Goal: Task Accomplishment & Management: Use online tool/utility

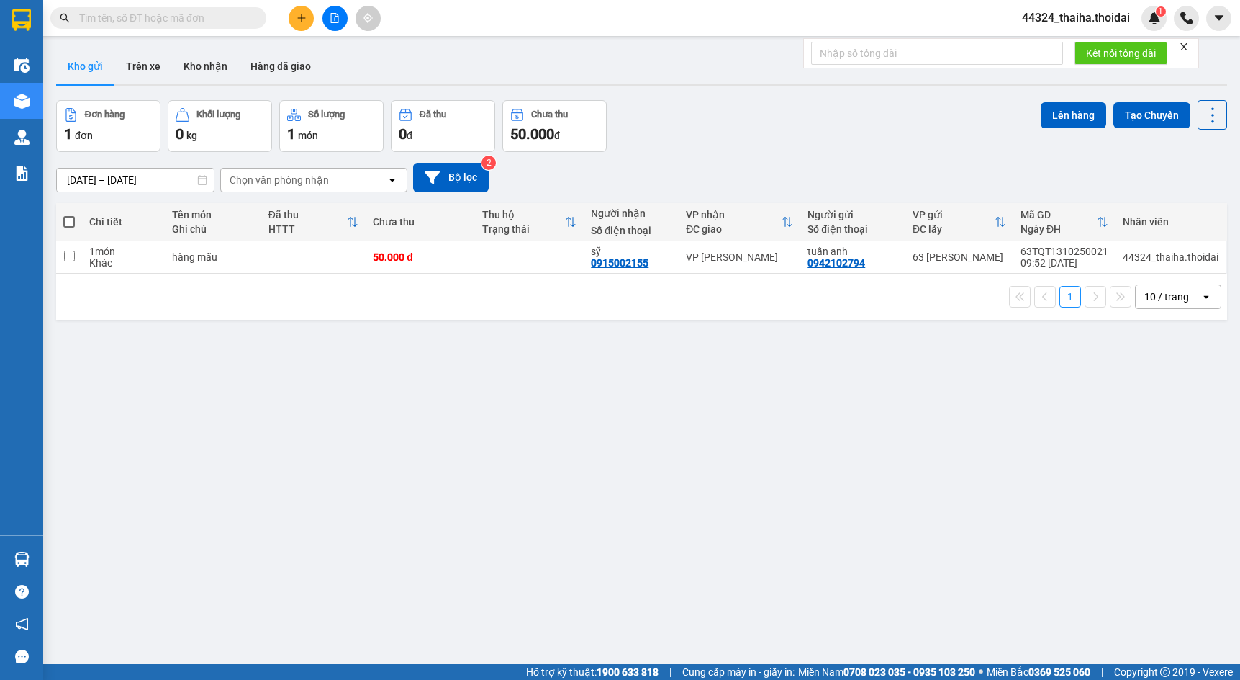
click at [299, 22] on button at bounding box center [301, 18] width 25 height 25
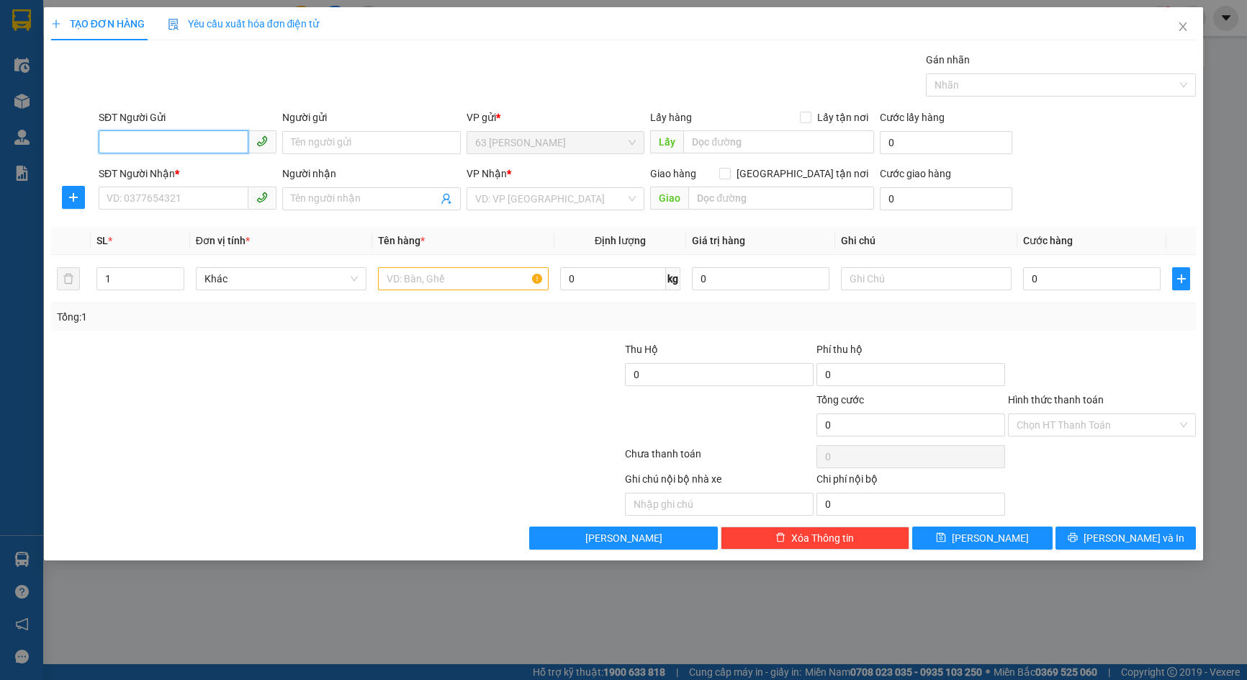
click at [215, 148] on input "SĐT Người Gửi" at bounding box center [174, 141] width 150 height 23
type input "0916665247"
click at [143, 162] on div "0916665247 - [PERSON_NAME]" at bounding box center [188, 171] width 178 height 23
type input "dũng"
type input "0916665247"
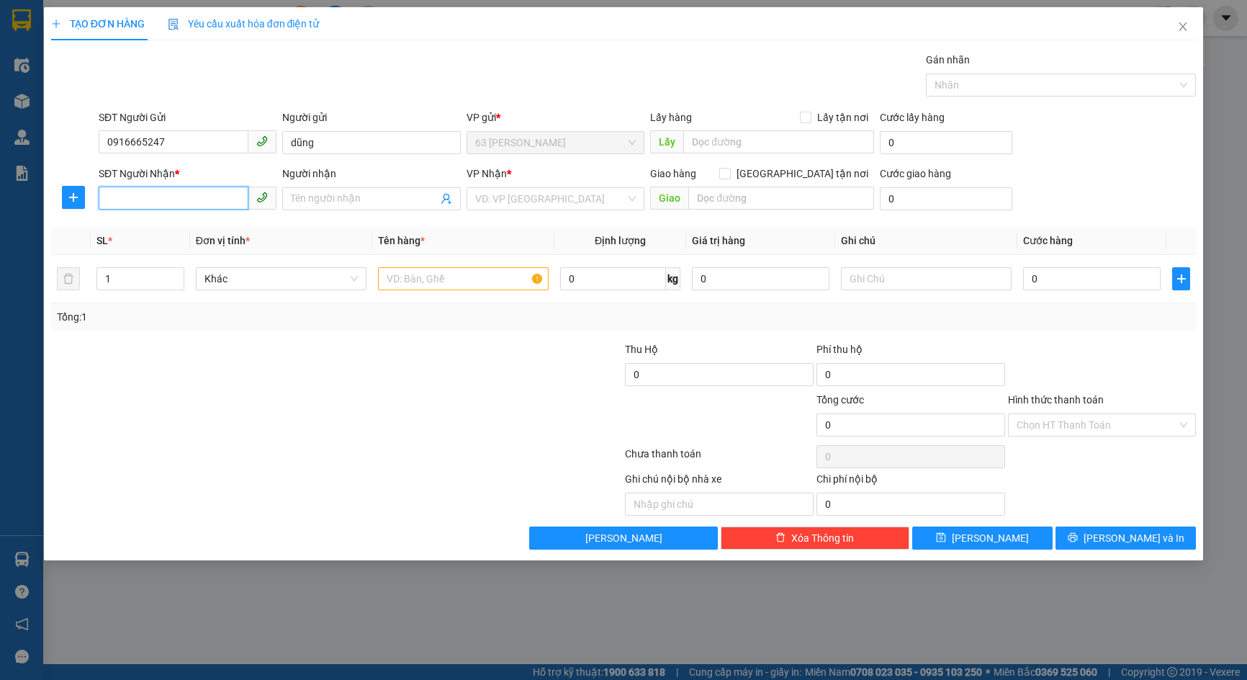
click at [143, 194] on input "SĐT Người Nhận *" at bounding box center [174, 197] width 150 height 23
click at [212, 246] on div "0386958998 - [PERSON_NAME]" at bounding box center [187, 251] width 161 height 16
type input "0386958998"
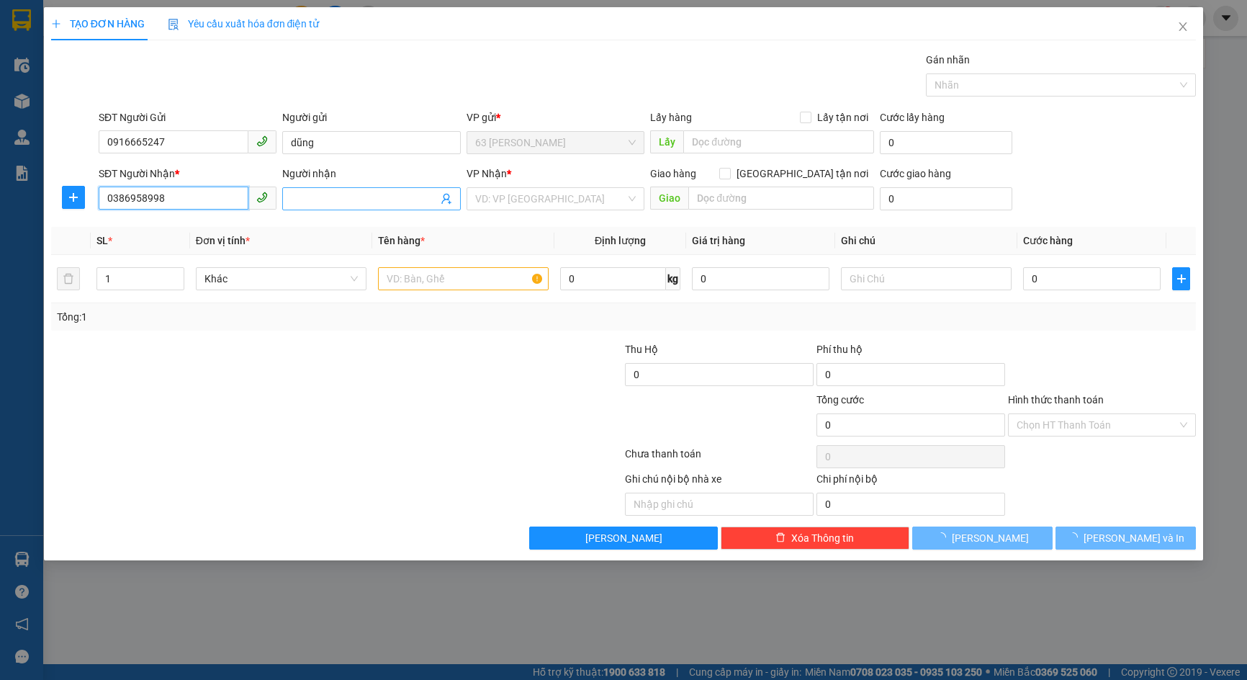
type input "[PERSON_NAME]"
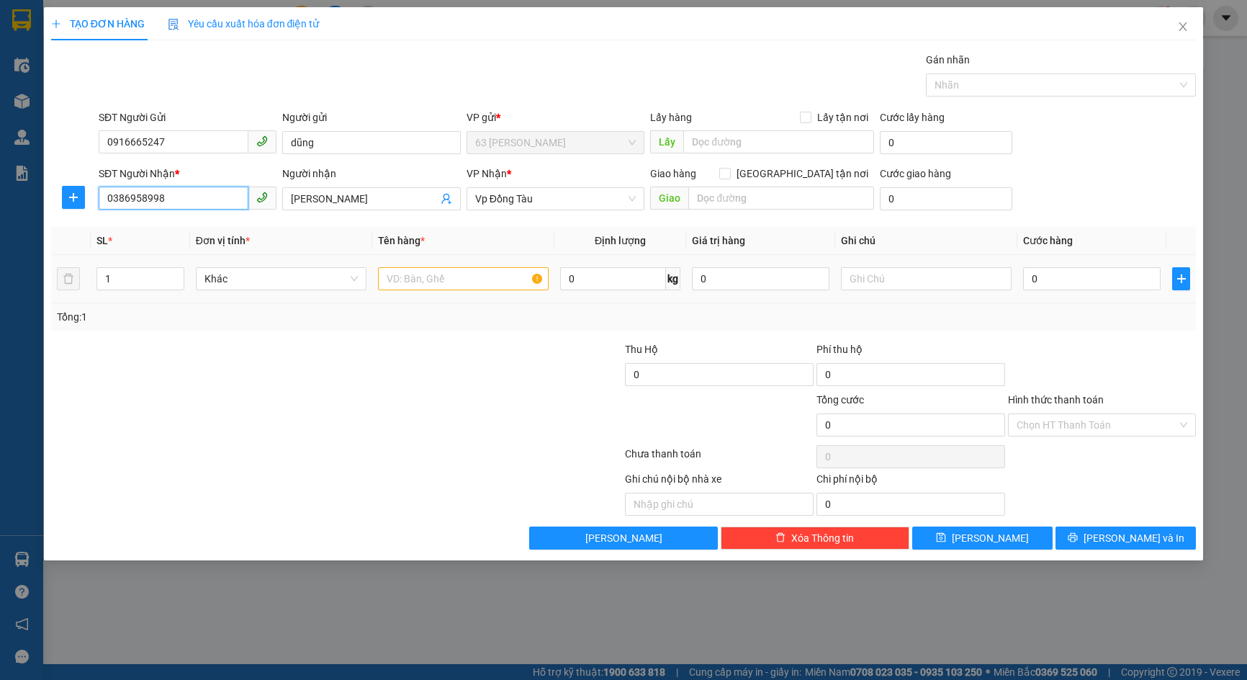
type input "0386958998"
click at [477, 284] on input "text" at bounding box center [463, 278] width 171 height 23
type input "vợt"
click at [1068, 294] on td "0" at bounding box center [1091, 279] width 149 height 48
click at [1060, 274] on input "0" at bounding box center [1092, 278] width 138 height 23
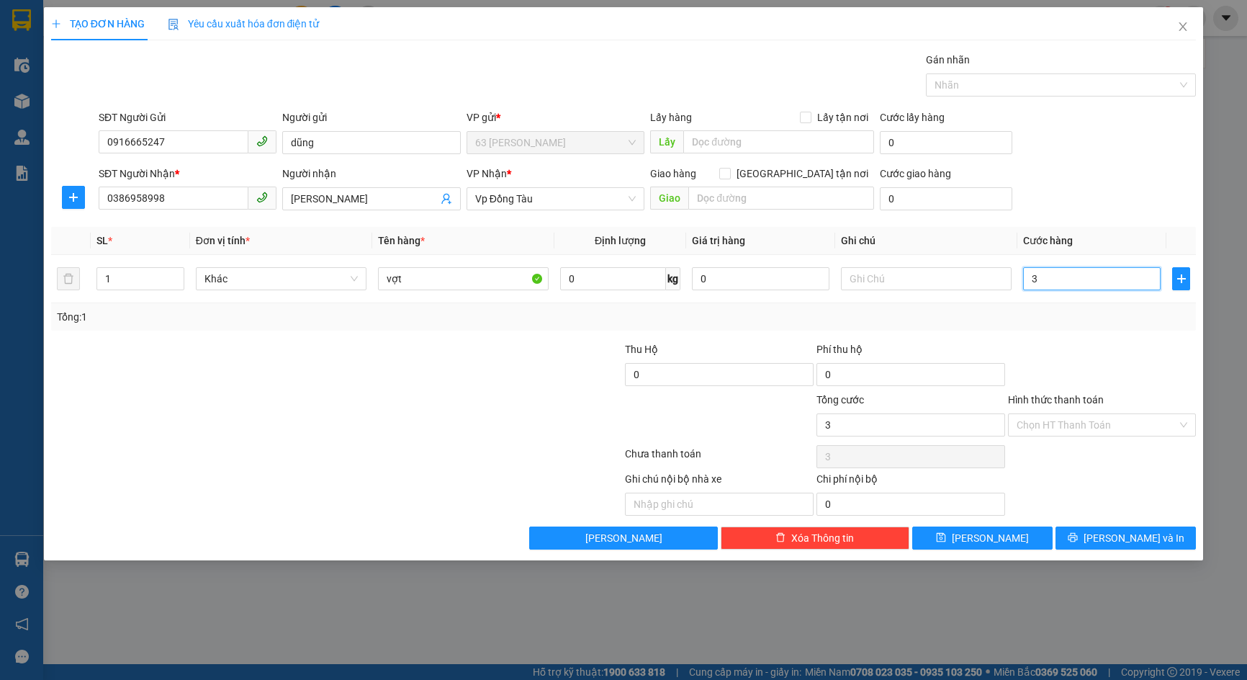
type input "3"
type input "30"
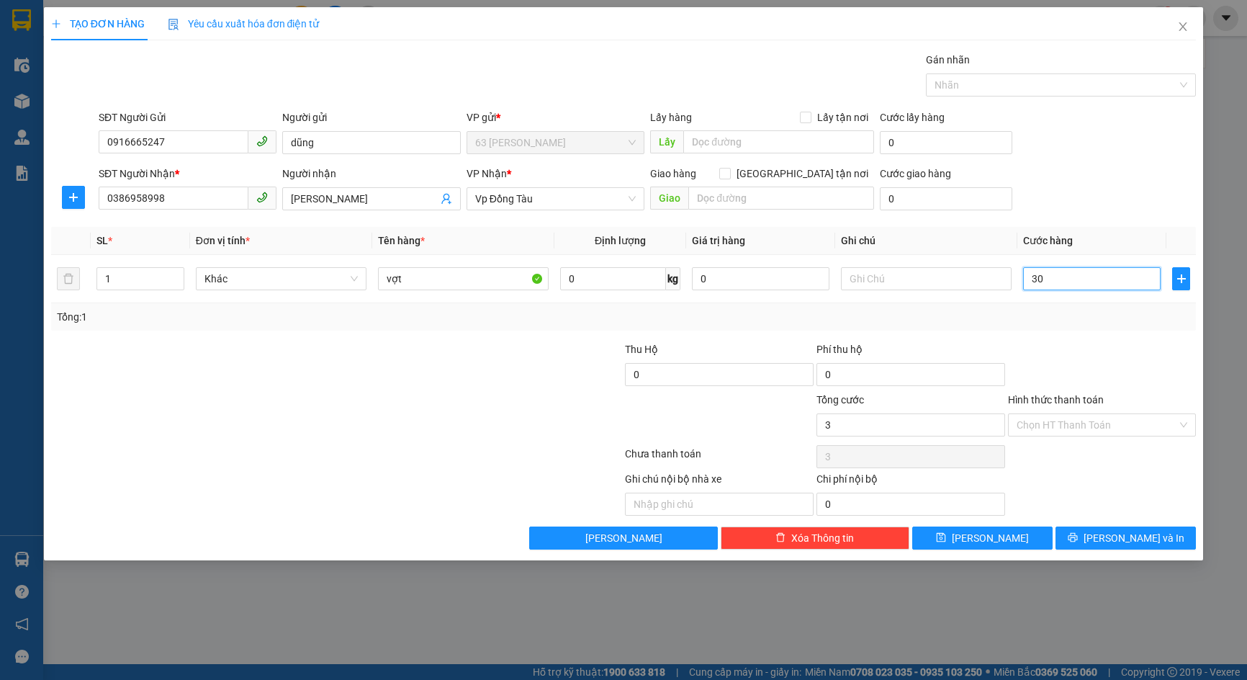
type input "30"
type input "300"
type input "3.000"
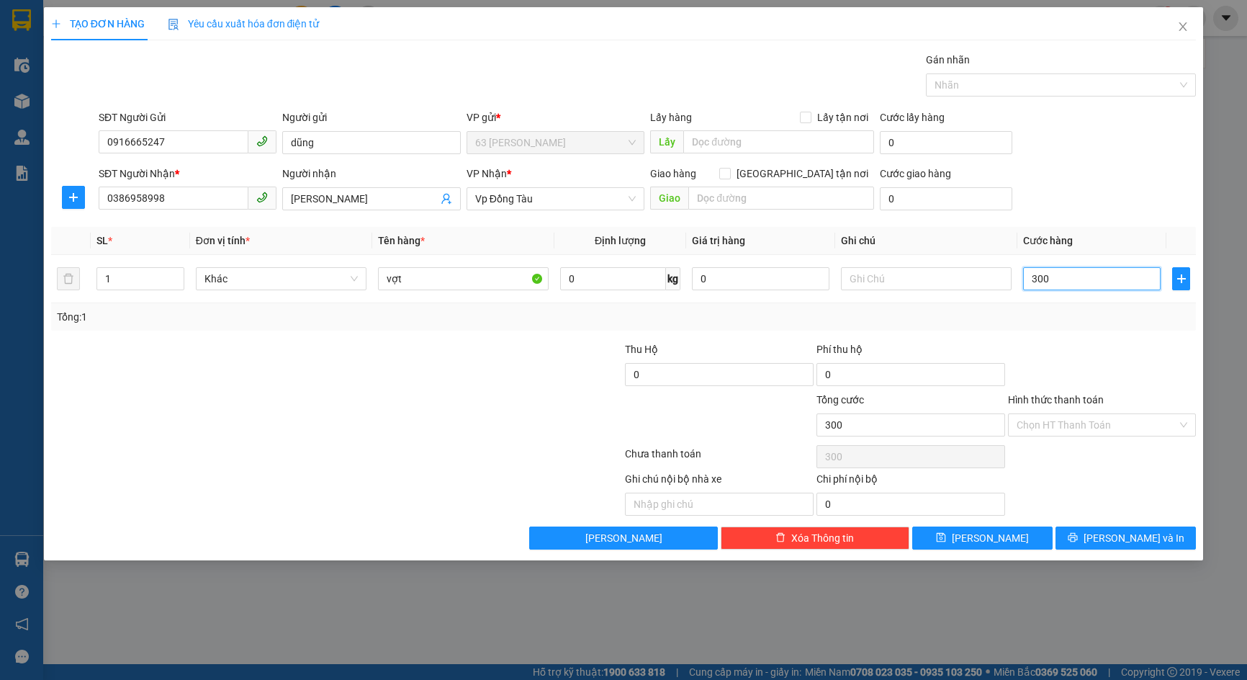
type input "3.000"
type input "30.000"
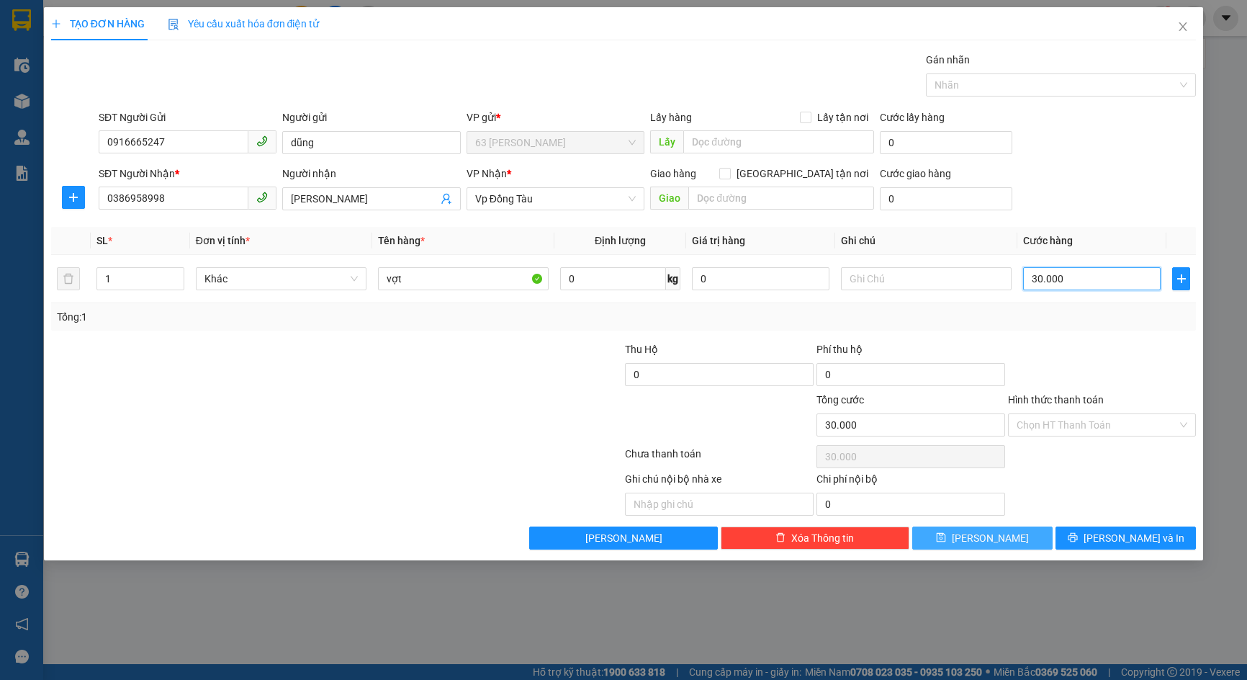
type input "30.000"
click at [986, 535] on span "[PERSON_NAME]" at bounding box center [990, 538] width 77 height 16
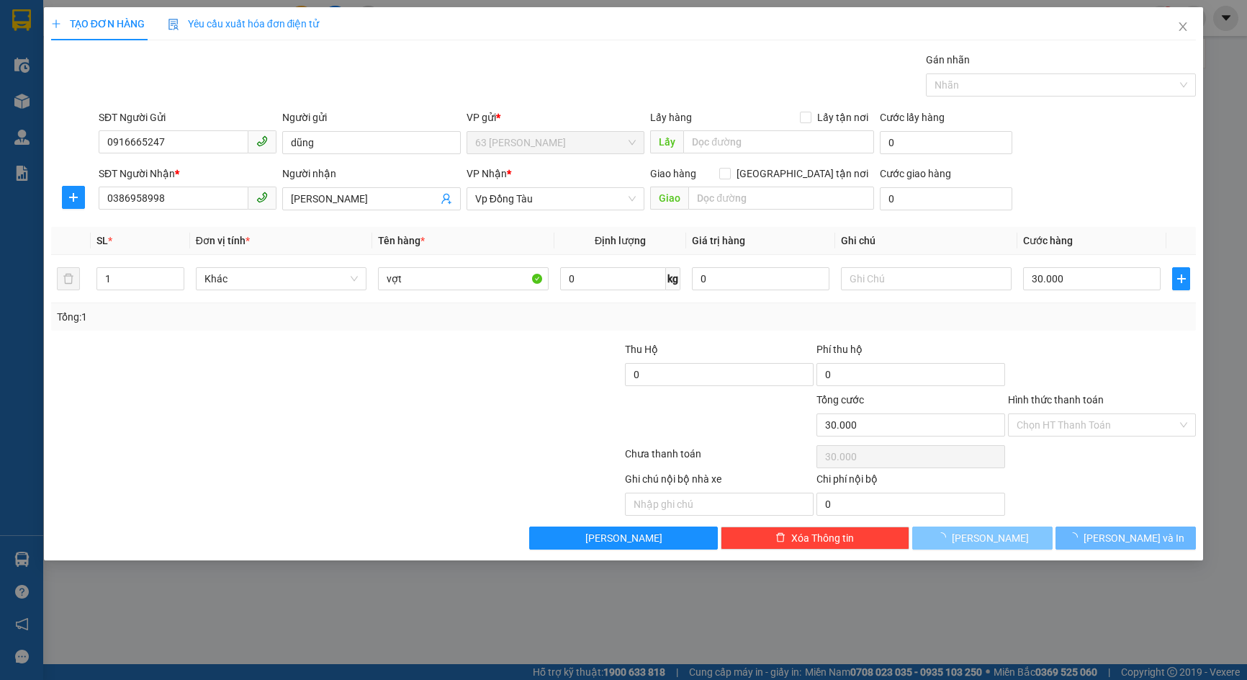
type input "0"
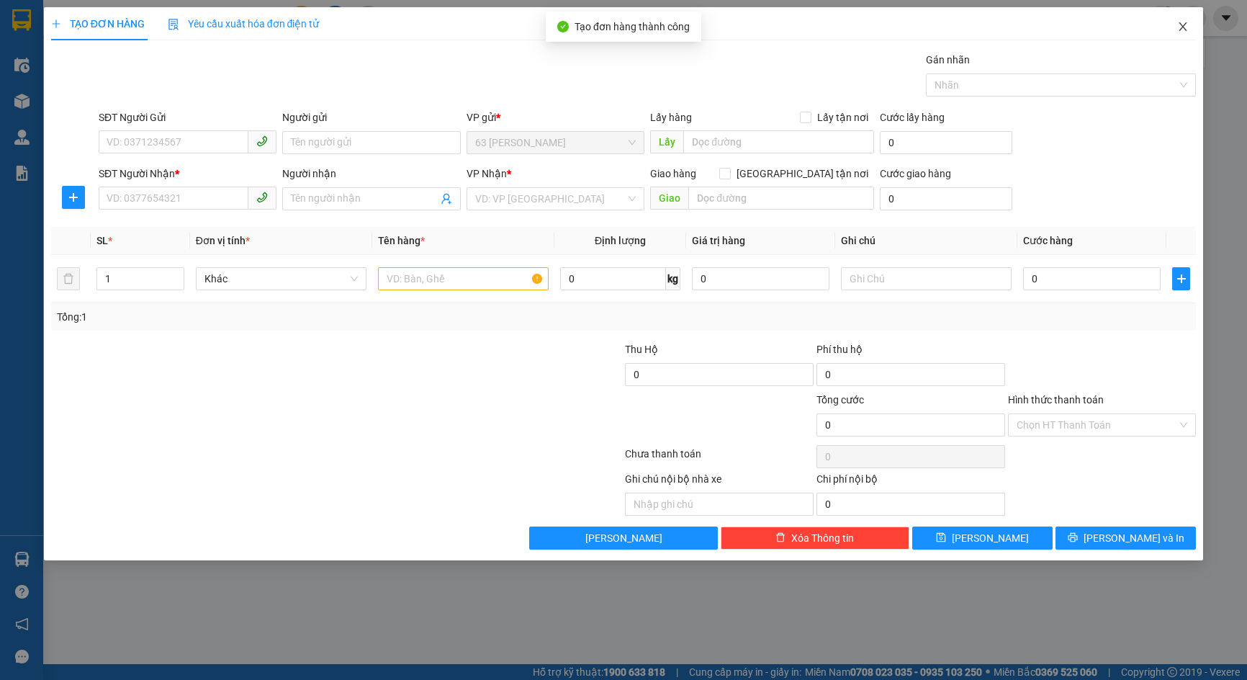
click at [1183, 30] on icon "close" at bounding box center [1183, 27] width 12 height 12
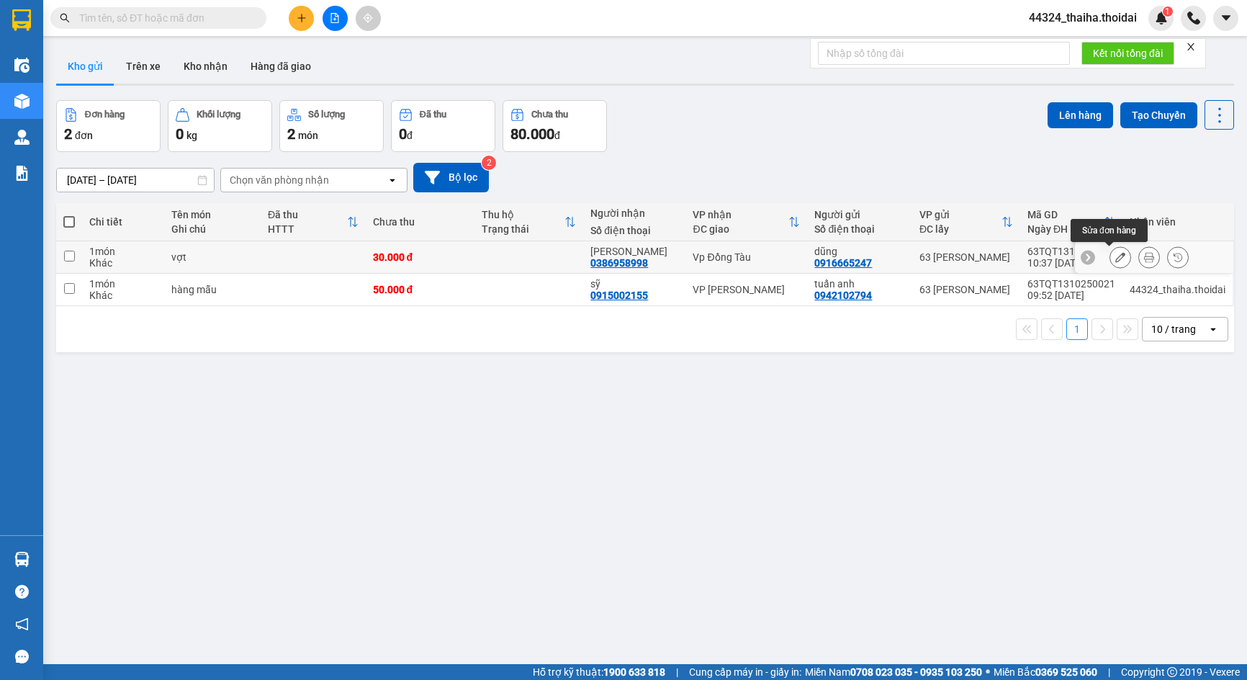
click at [1144, 255] on icon at bounding box center [1149, 257] width 10 height 10
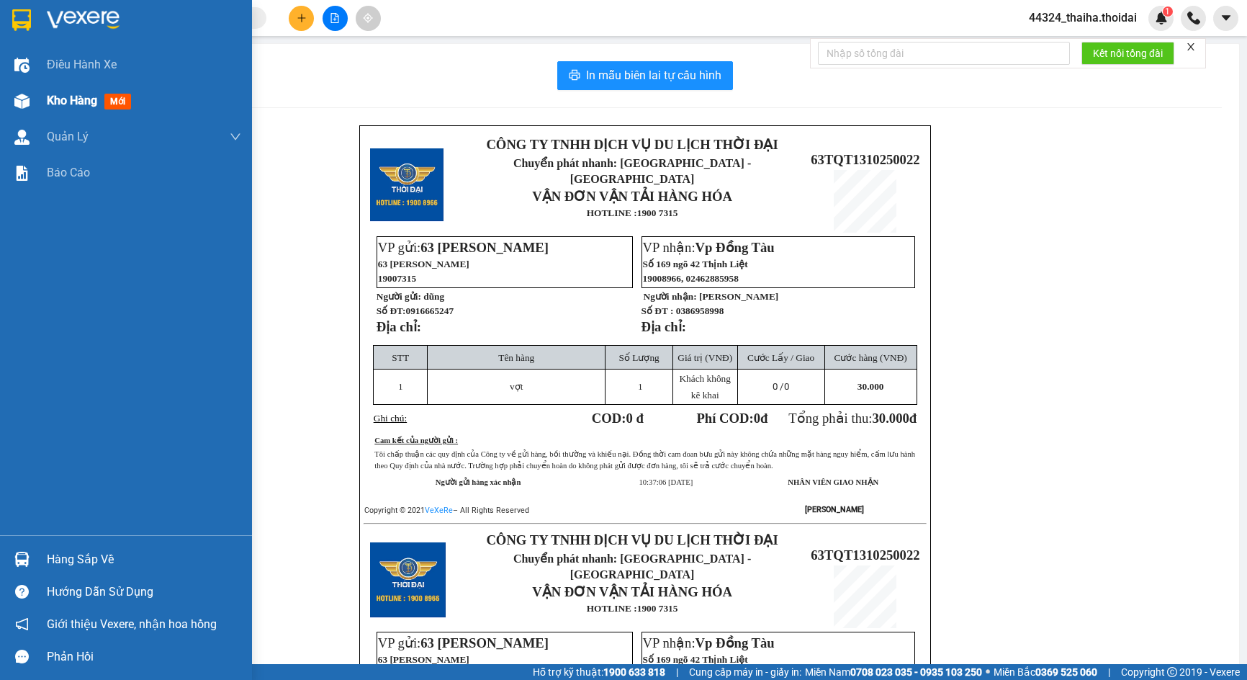
click at [35, 102] on div "Kho hàng mới" at bounding box center [126, 101] width 252 height 36
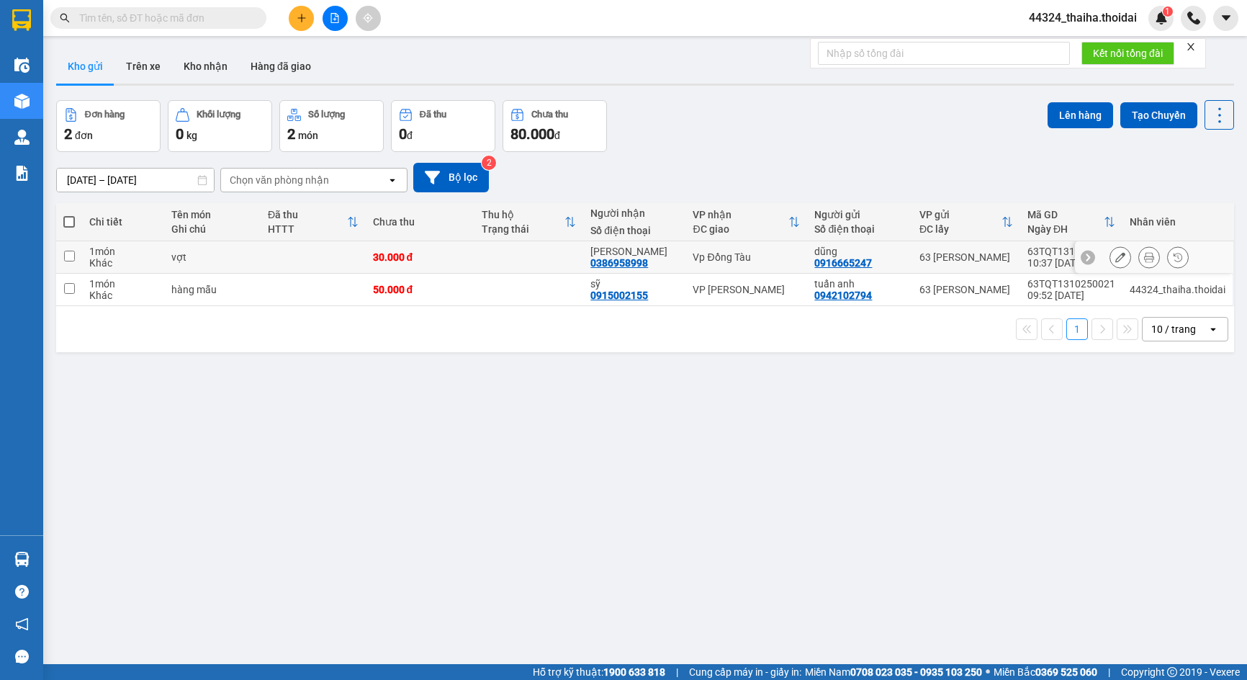
click at [73, 257] on input "checkbox" at bounding box center [69, 256] width 11 height 11
checkbox input "true"
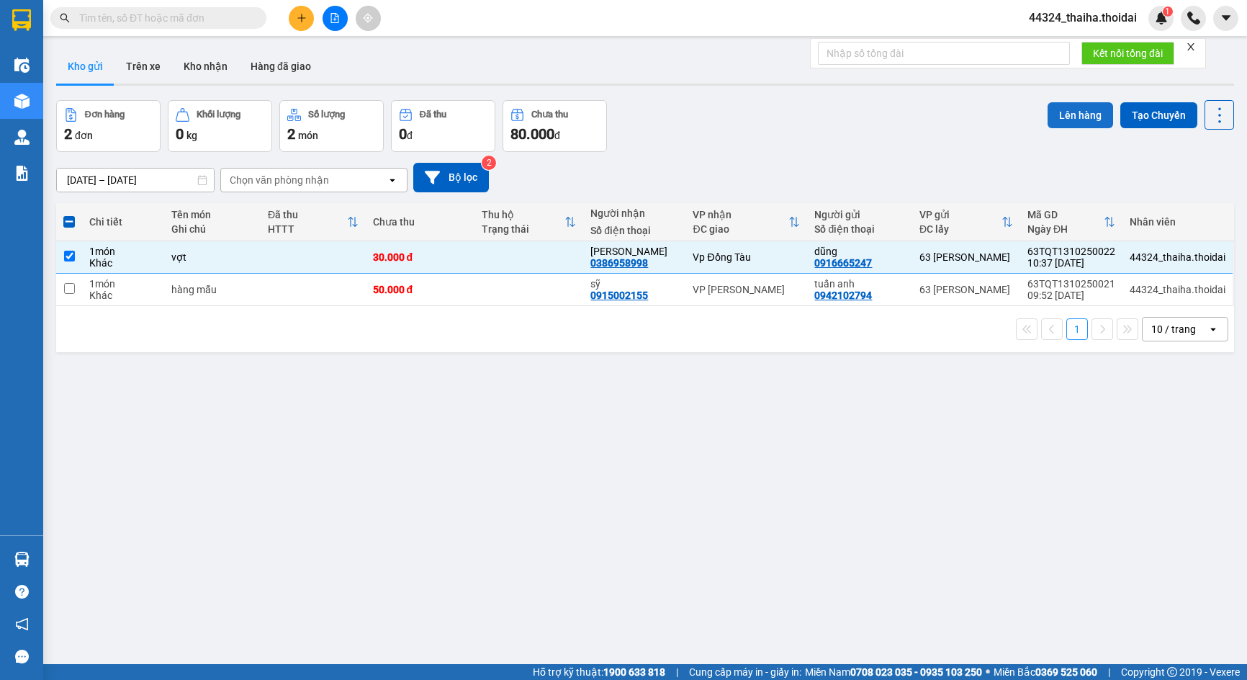
click at [1058, 116] on button "Lên hàng" at bounding box center [1081, 115] width 66 height 26
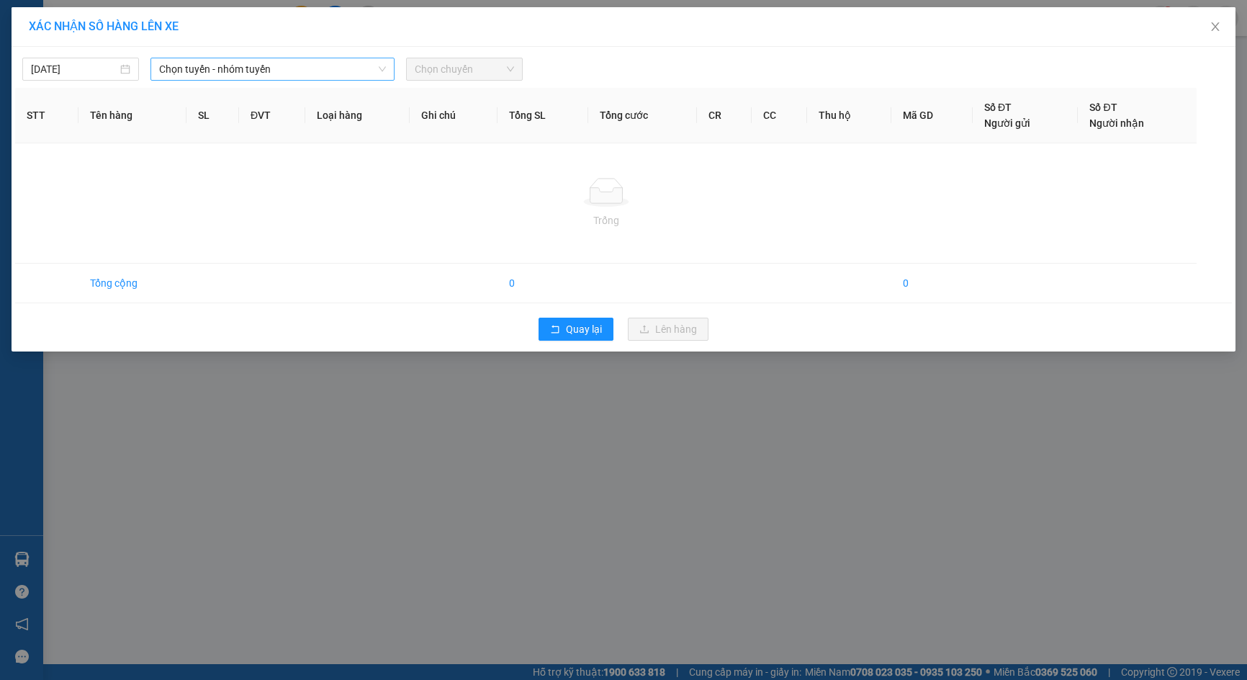
click at [238, 71] on span "Chọn tuyến - nhóm tuyến" at bounding box center [273, 69] width 228 height 22
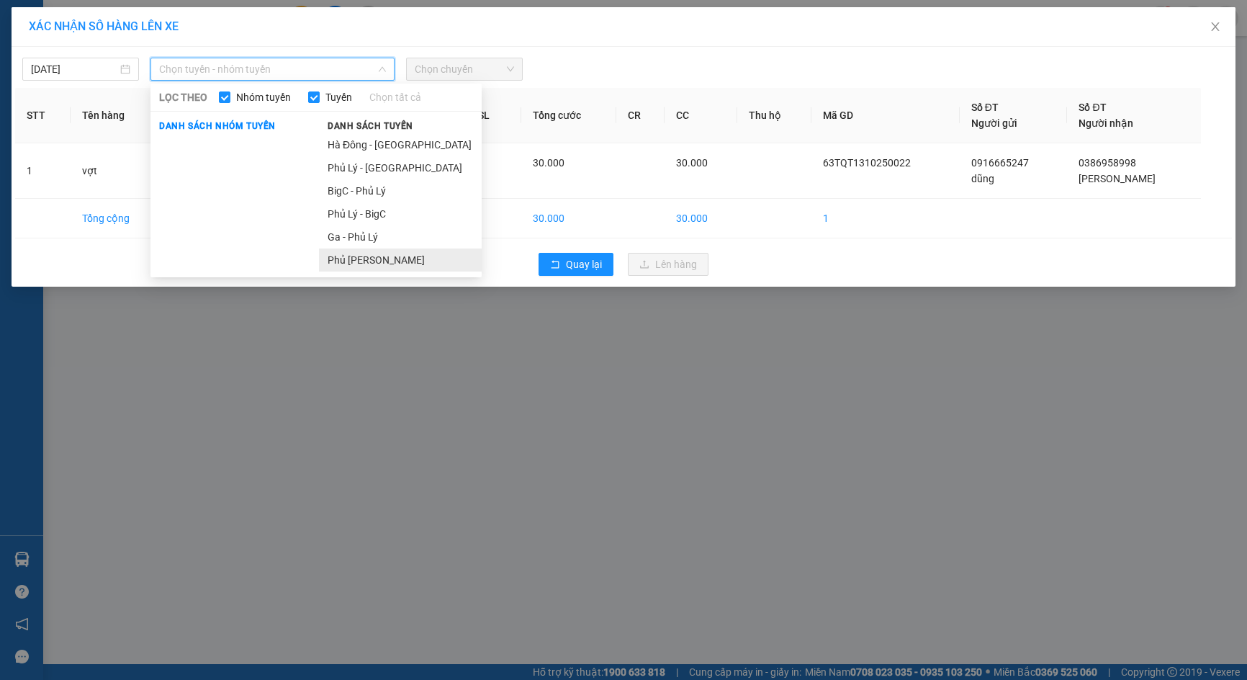
click at [369, 257] on li "Phủ [PERSON_NAME]" at bounding box center [400, 259] width 163 height 23
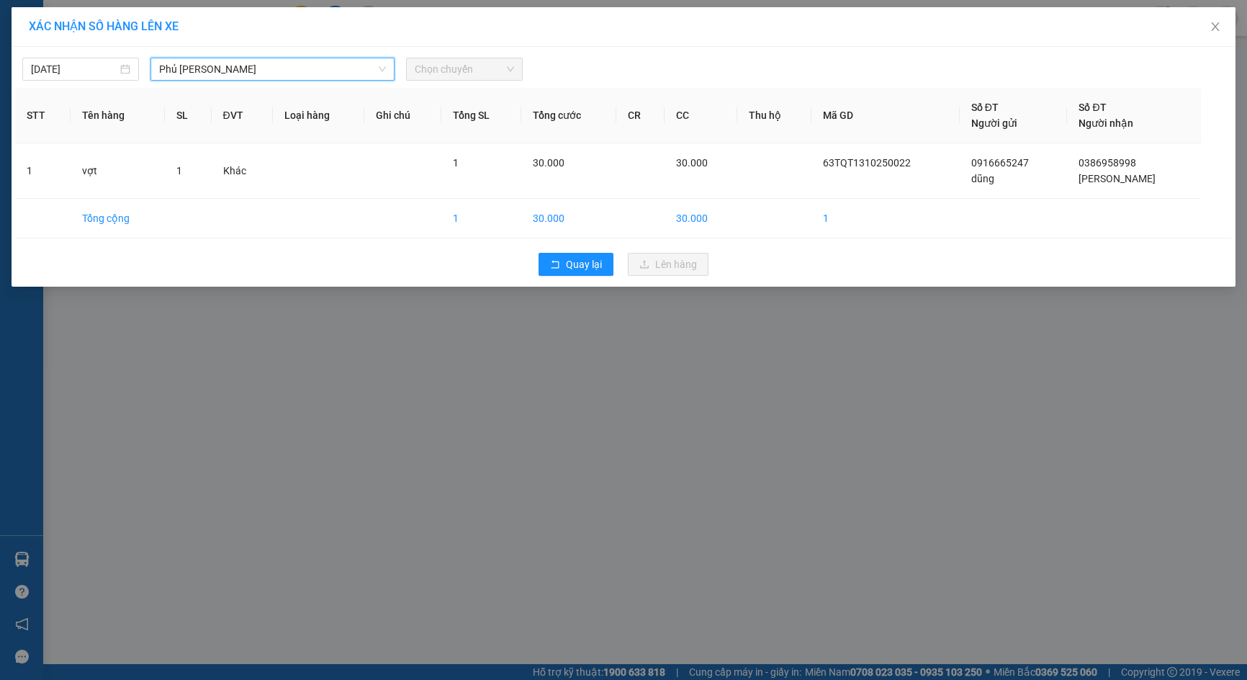
click at [490, 62] on span "Chọn chuyến" at bounding box center [464, 69] width 99 height 22
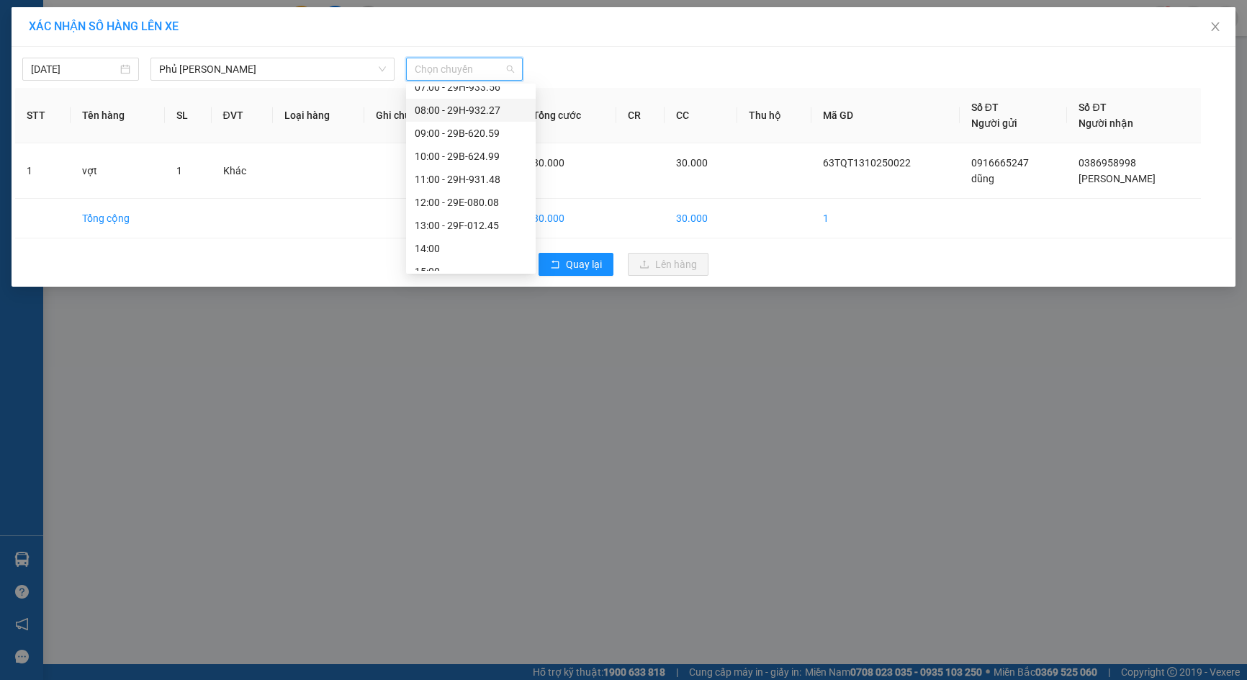
scroll to position [144, 0]
click at [464, 161] on div "11:00 - 29H-931.48" at bounding box center [471, 161] width 112 height 16
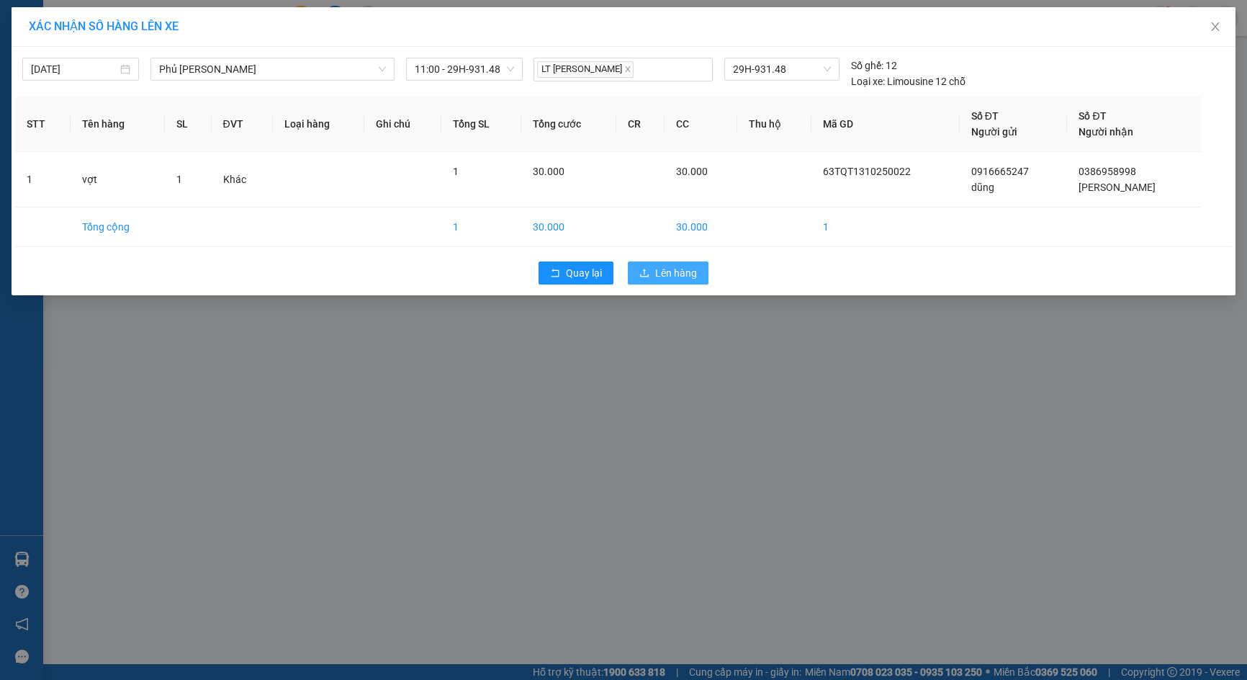
click at [671, 275] on span "Lên hàng" at bounding box center [676, 273] width 42 height 16
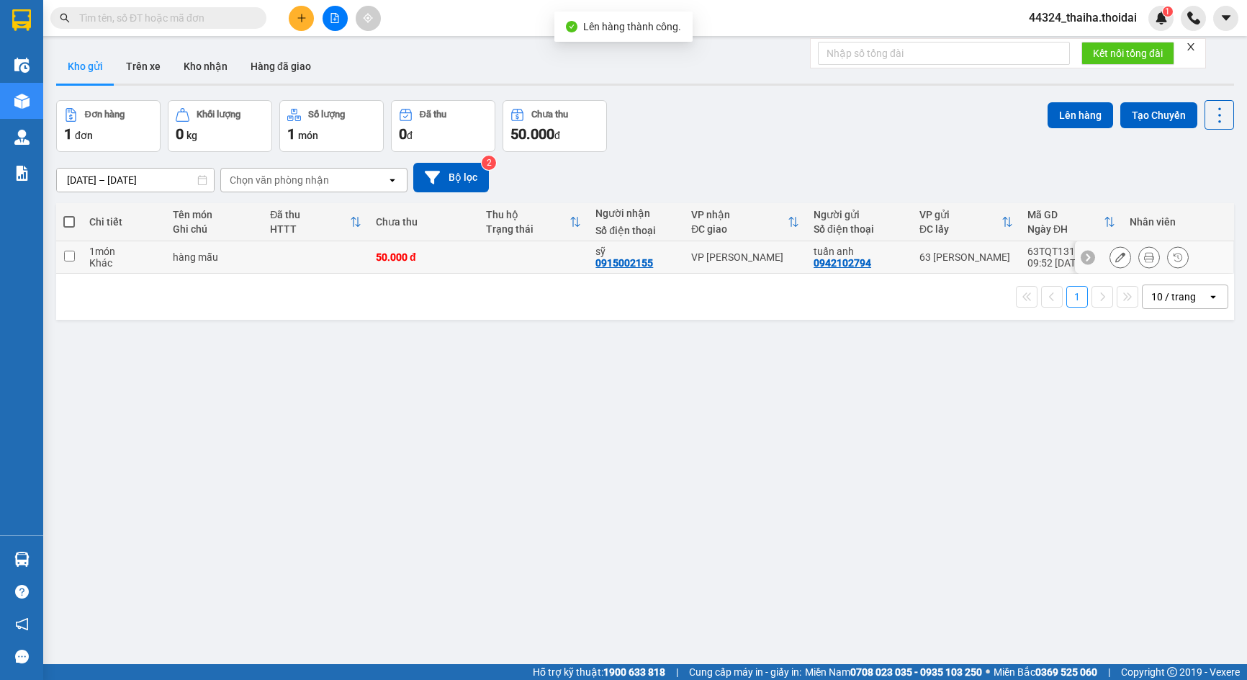
click at [72, 256] on input "checkbox" at bounding box center [69, 256] width 11 height 11
checkbox input "true"
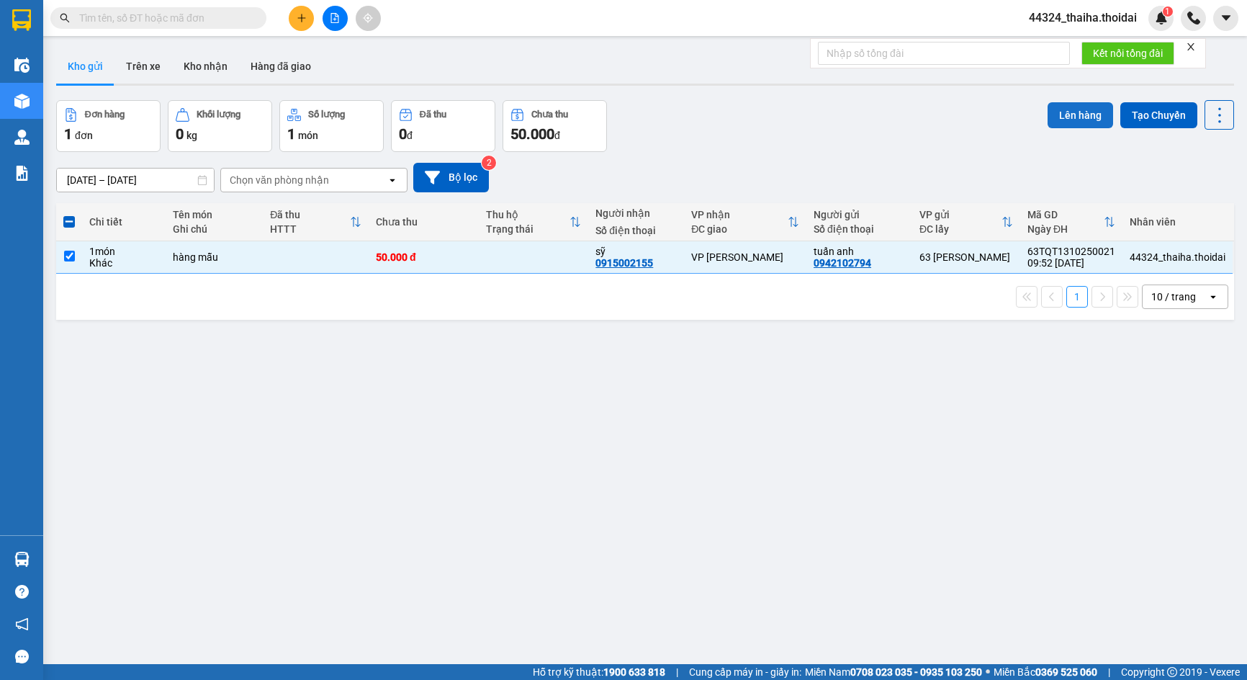
click at [1060, 116] on button "Lên hàng" at bounding box center [1081, 115] width 66 height 26
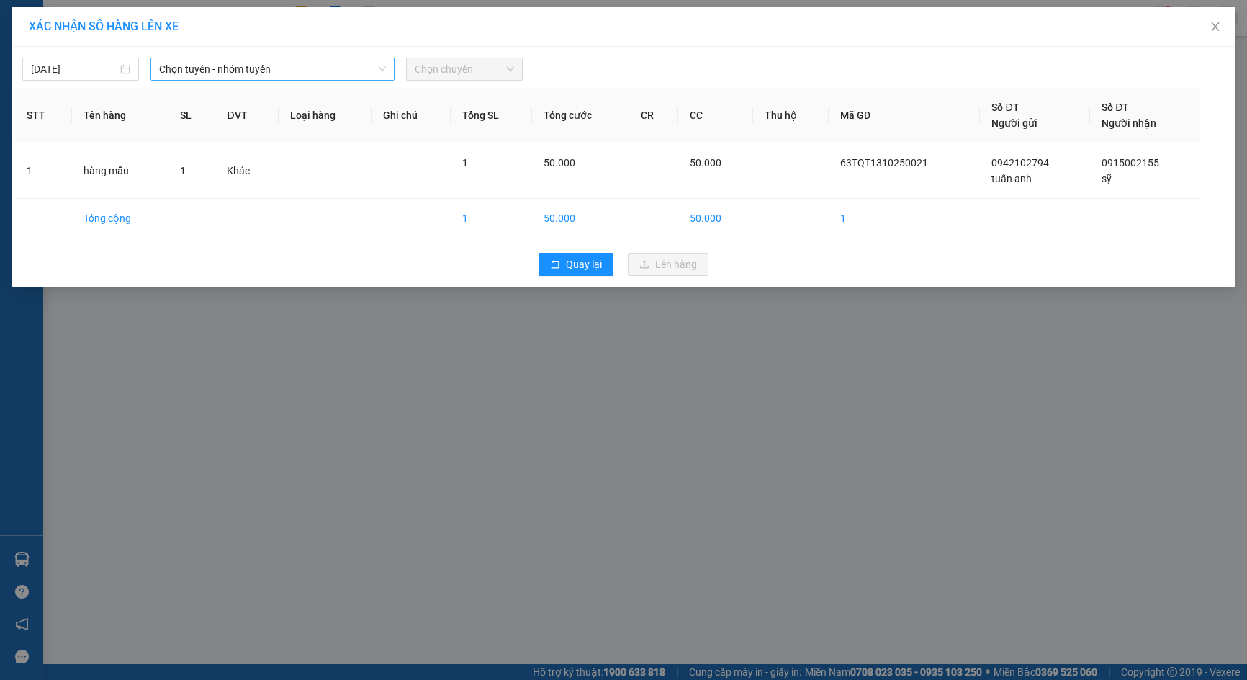
click at [334, 71] on span "Chọn tuyến - nhóm tuyến" at bounding box center [273, 69] width 228 height 22
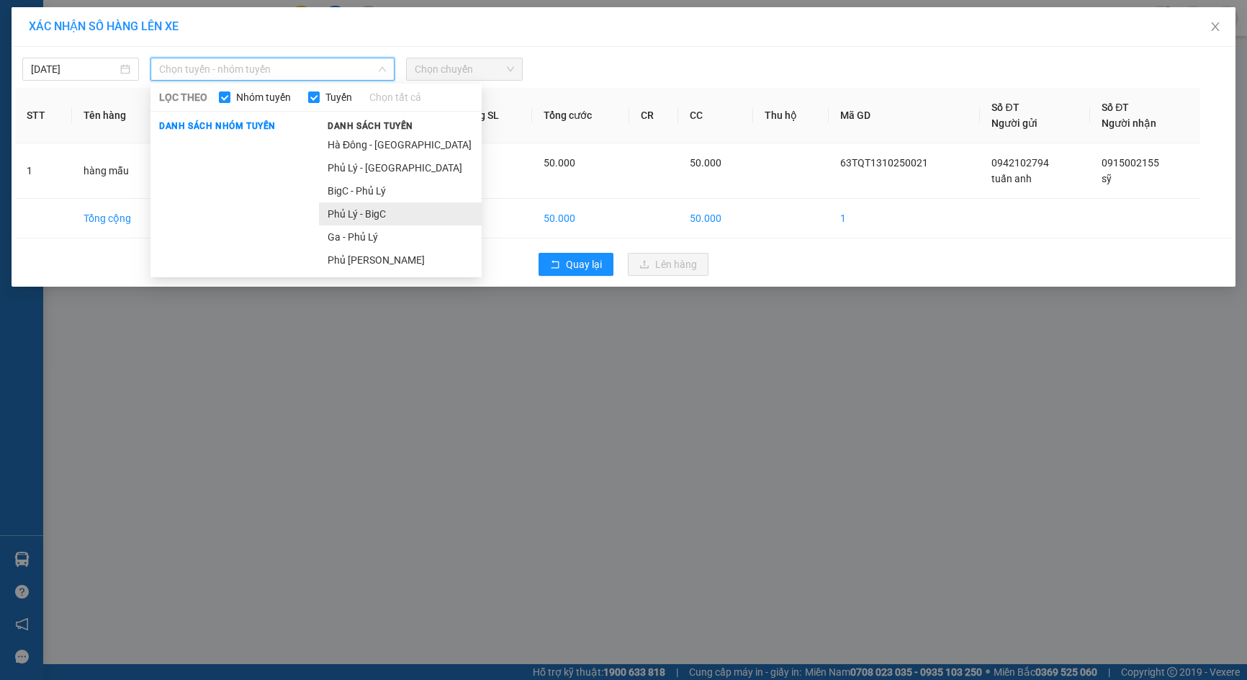
click at [353, 214] on li "Phủ Lý - BigC" at bounding box center [400, 213] width 163 height 23
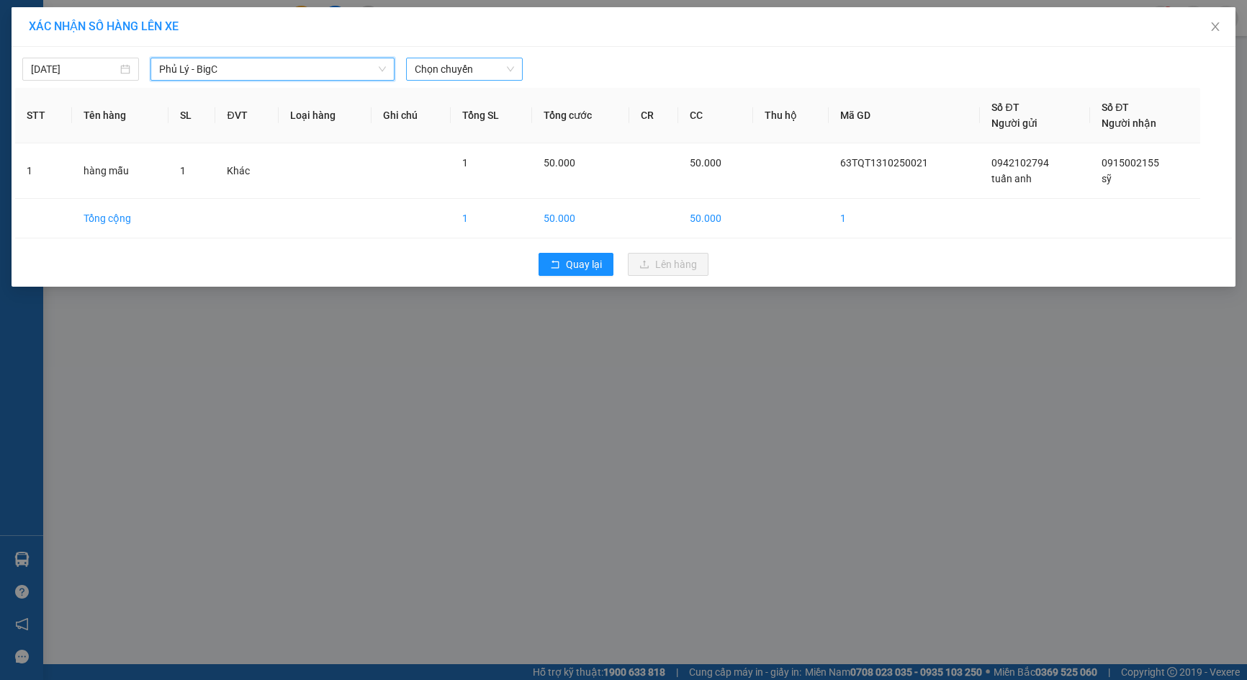
click at [500, 76] on span "Chọn chuyến" at bounding box center [464, 69] width 99 height 22
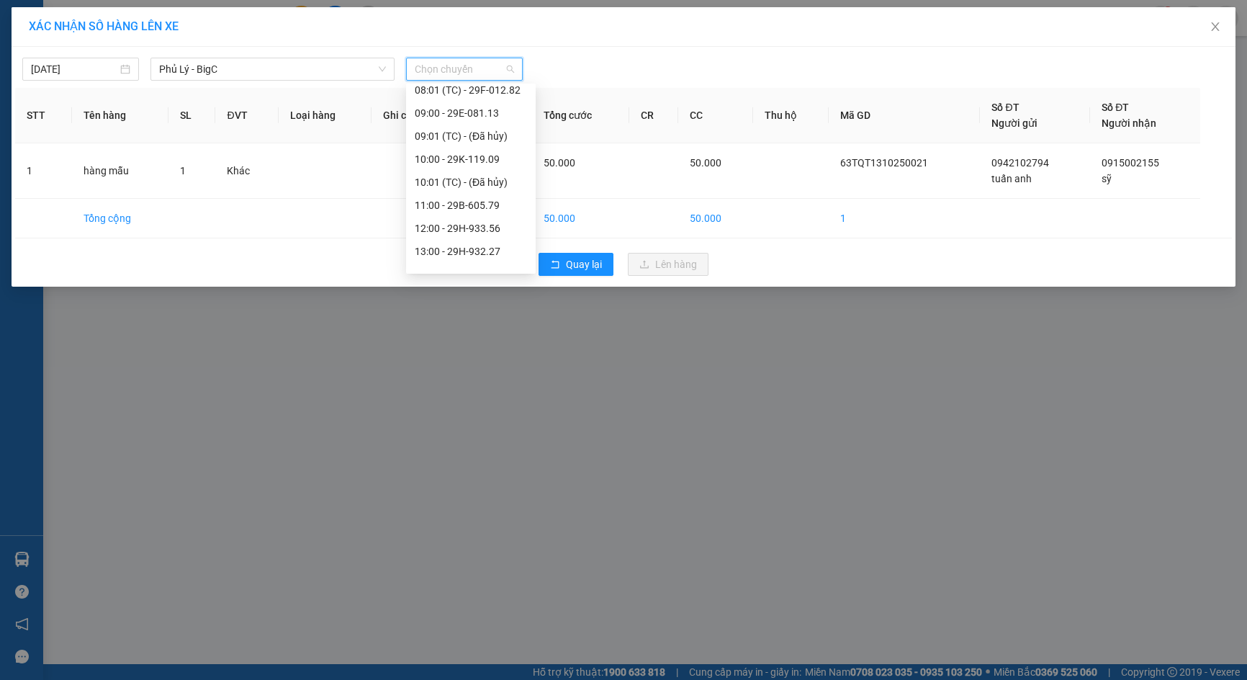
scroll to position [216, 0]
click at [487, 203] on div "11:00 - 29B-605.79" at bounding box center [471, 205] width 112 height 16
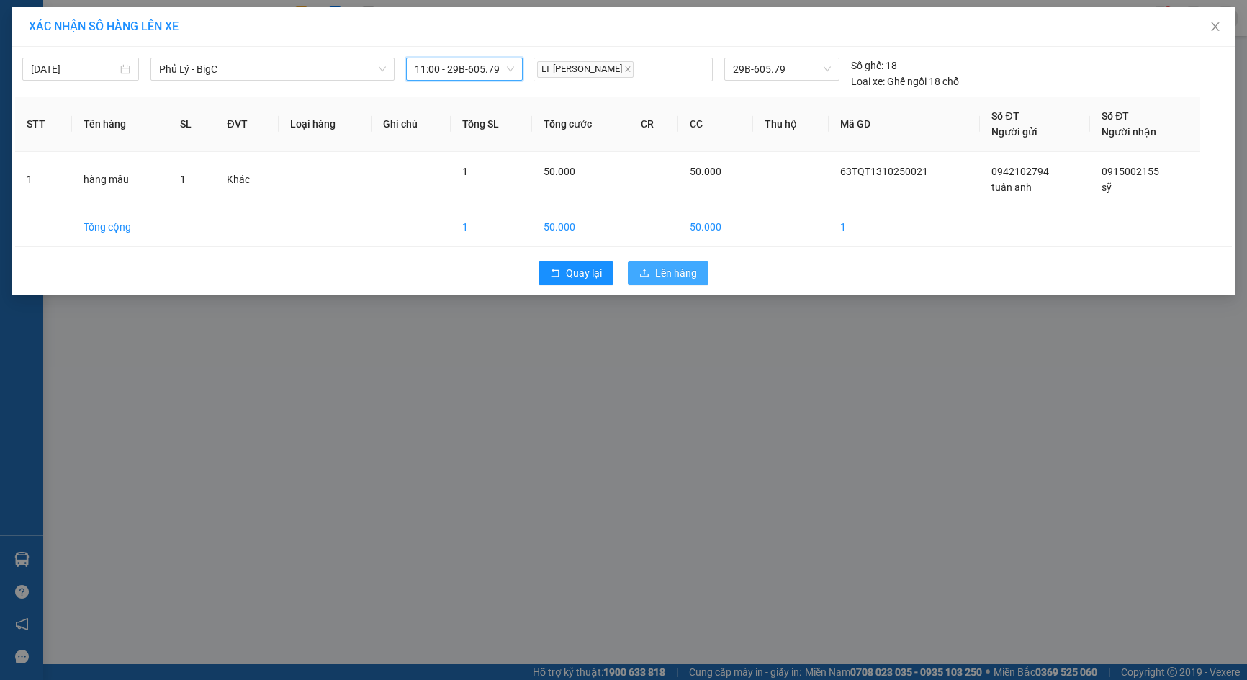
click at [688, 275] on span "Lên hàng" at bounding box center [676, 273] width 42 height 16
